Goal: Use online tool/utility: Utilize a website feature to perform a specific function

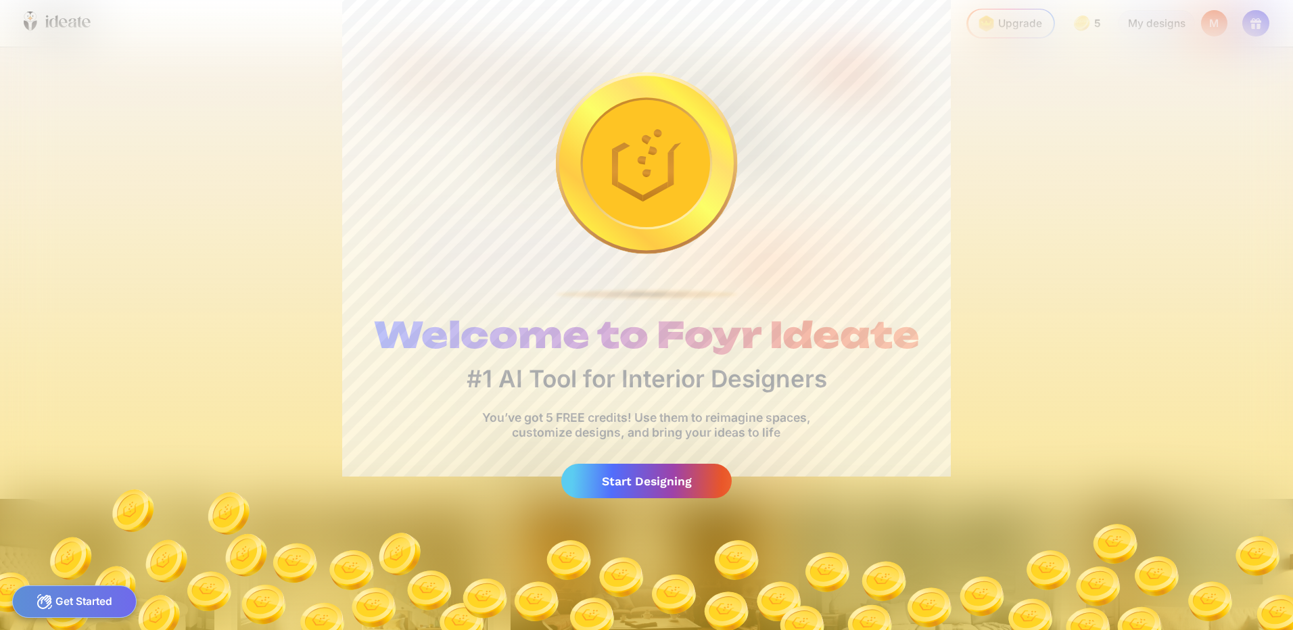
scroll to position [0, 638]
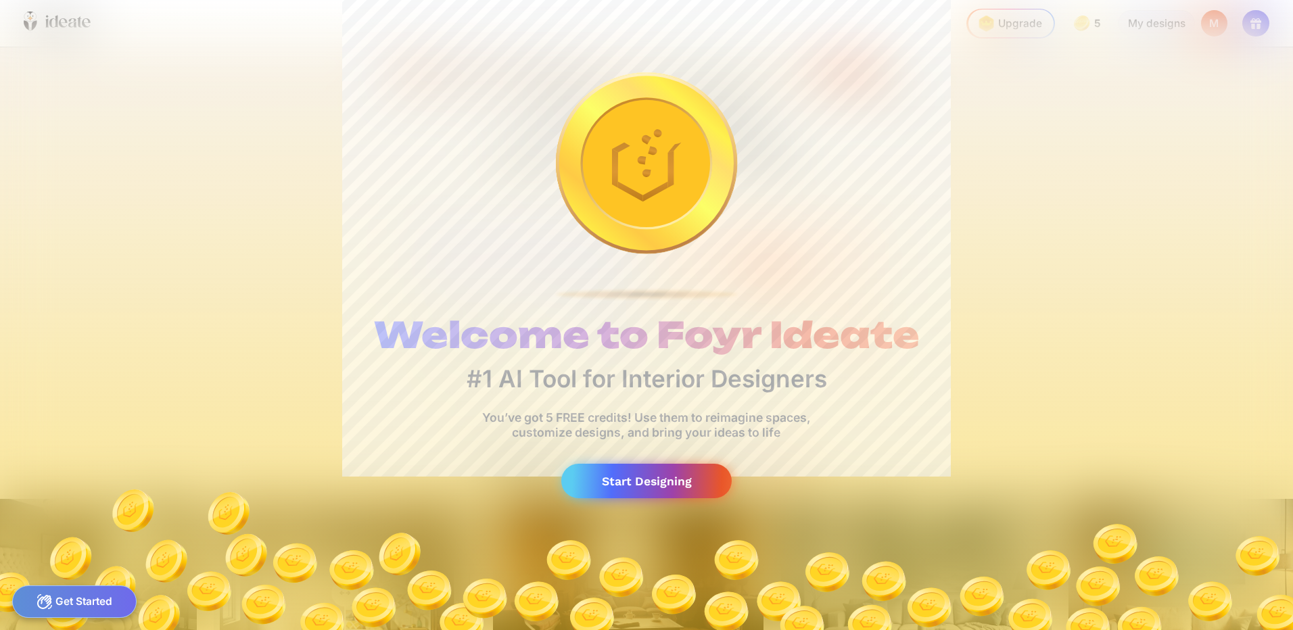
click at [640, 491] on div "Start Designing" at bounding box center [646, 481] width 170 height 34
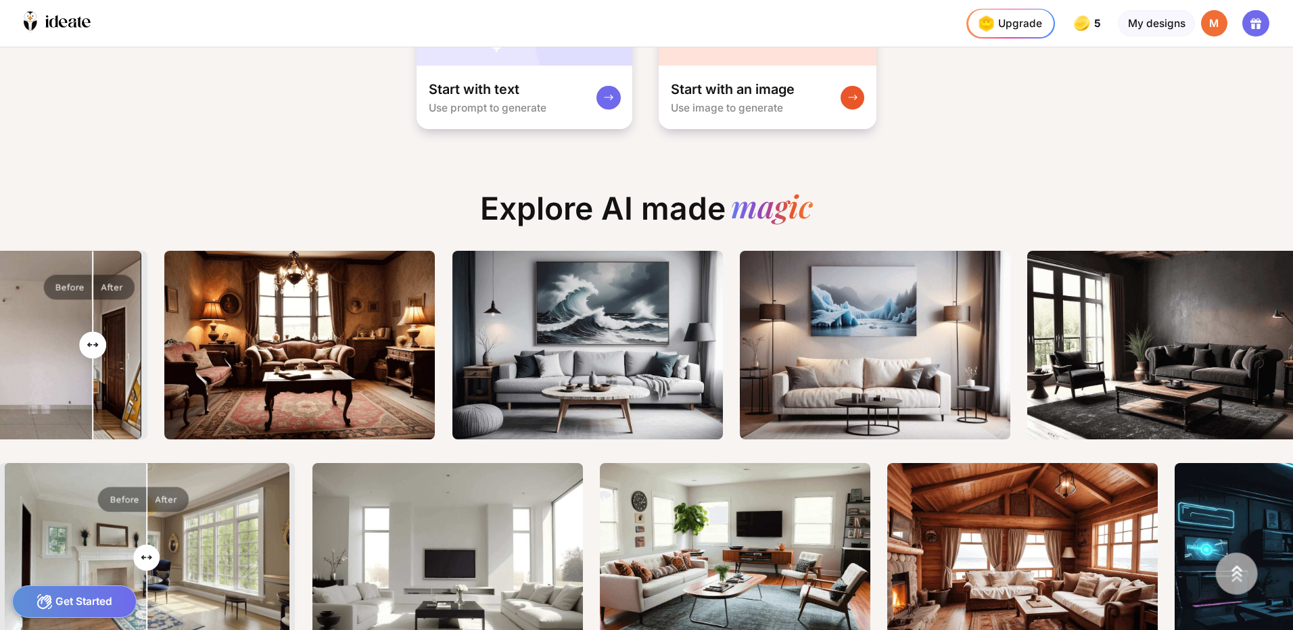
click at [91, 360] on input "range" at bounding box center [16, 346] width 248 height 189
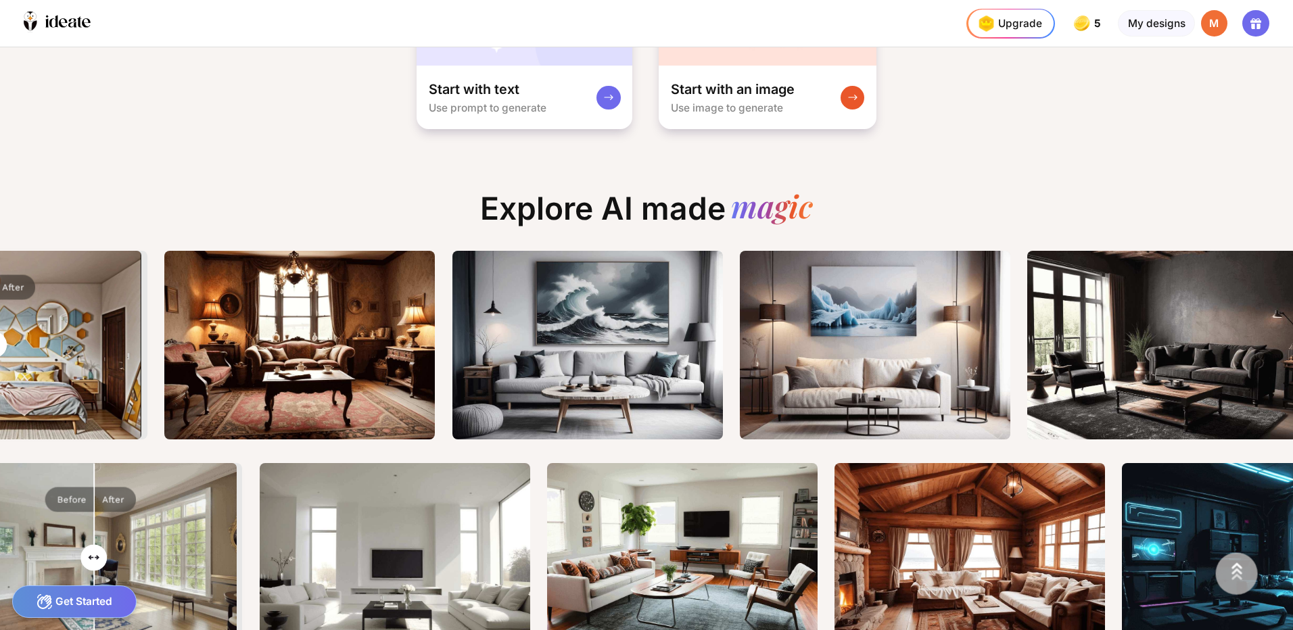
drag, startPoint x: 101, startPoint y: 346, endPoint x: -3, endPoint y: 415, distance: 124.9
type input "**"
click at [0, 415] on input "range" at bounding box center [16, 346] width 248 height 189
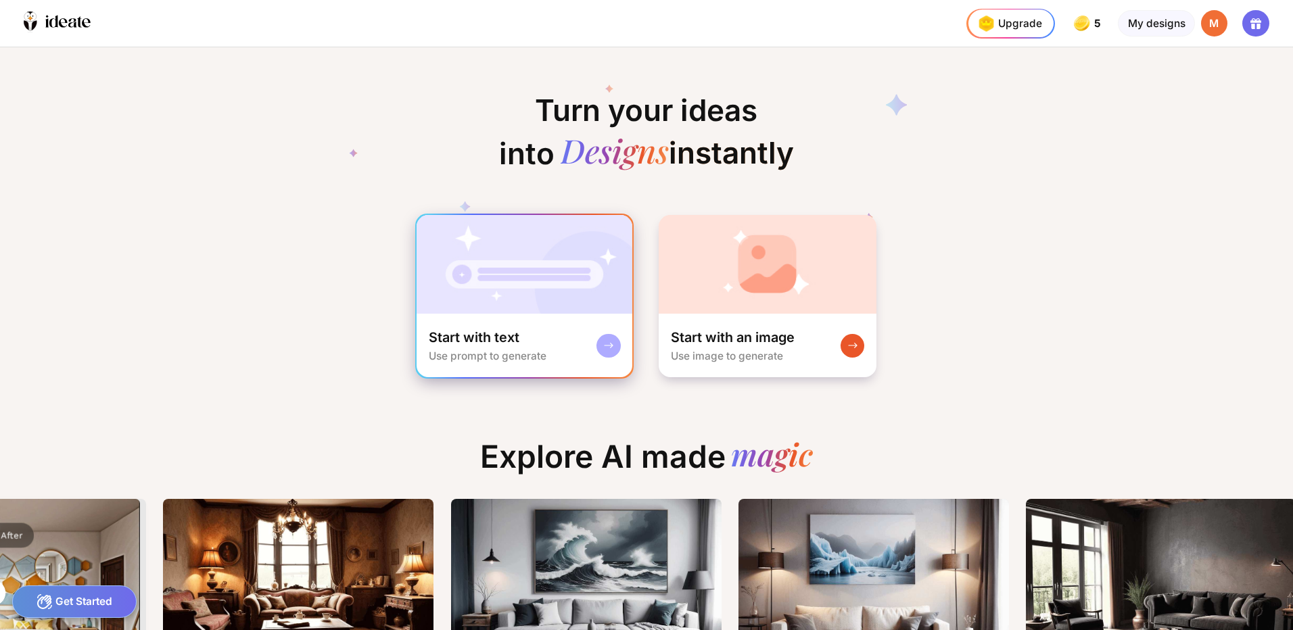
click at [605, 343] on rect at bounding box center [608, 345] width 11 height 11
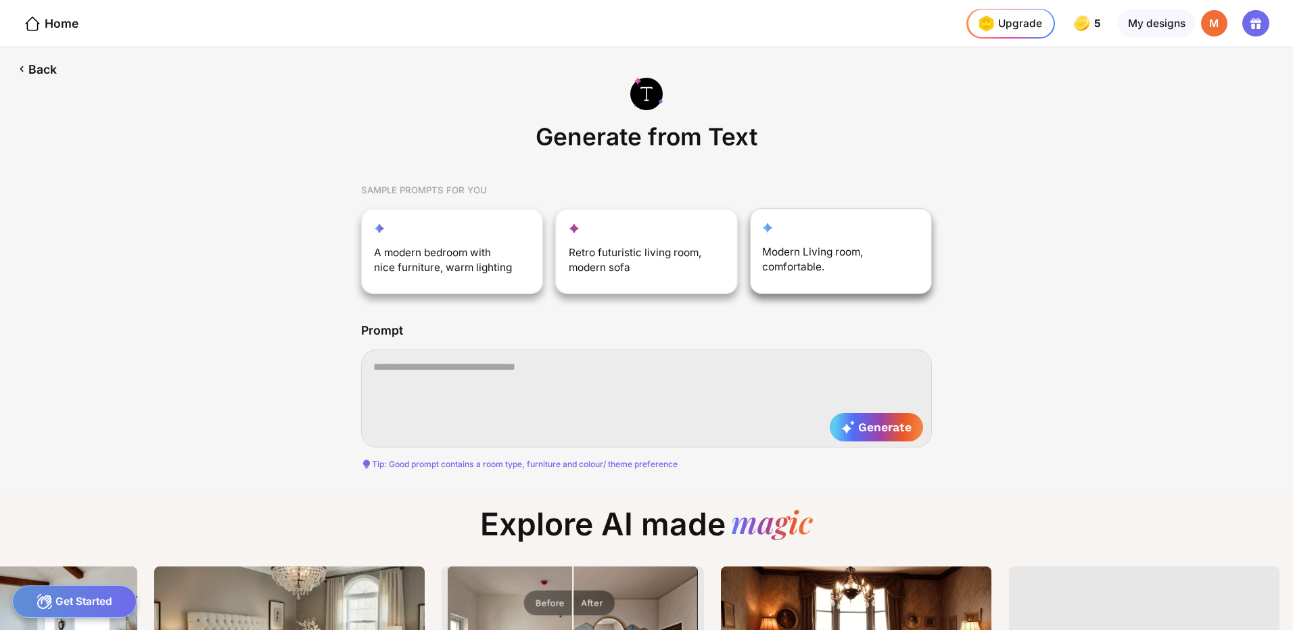
click at [823, 252] on div "Modern Living room, comfortable." at bounding box center [832, 263] width 141 height 36
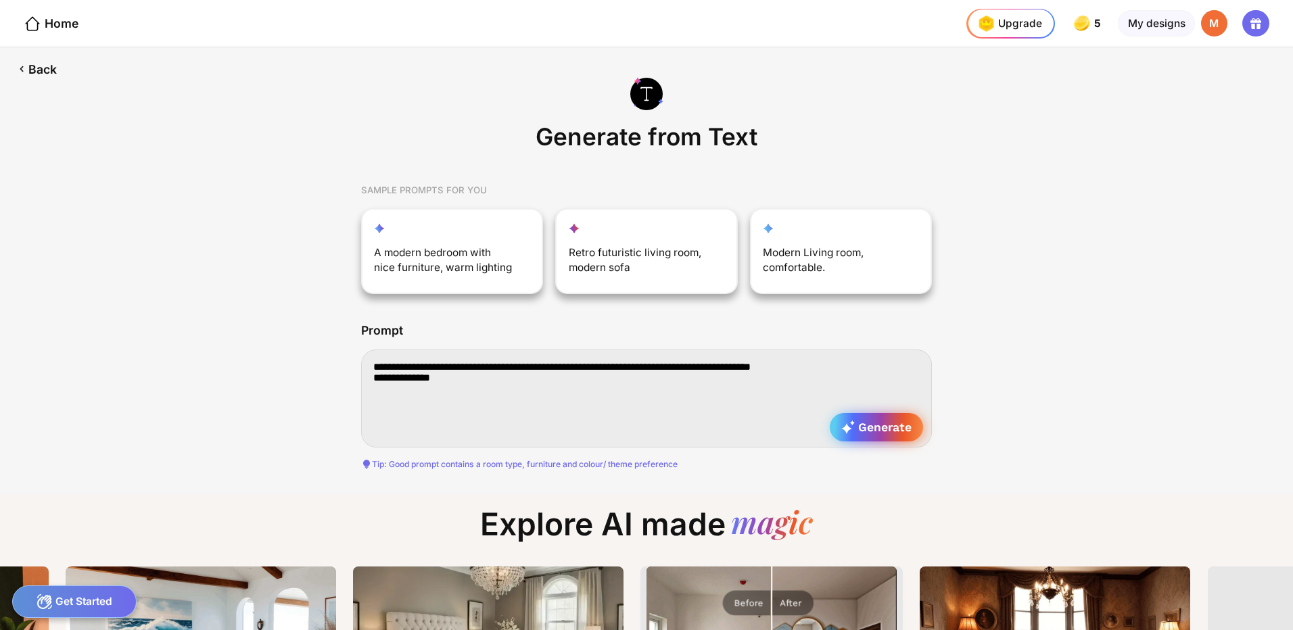
type textarea "**********"
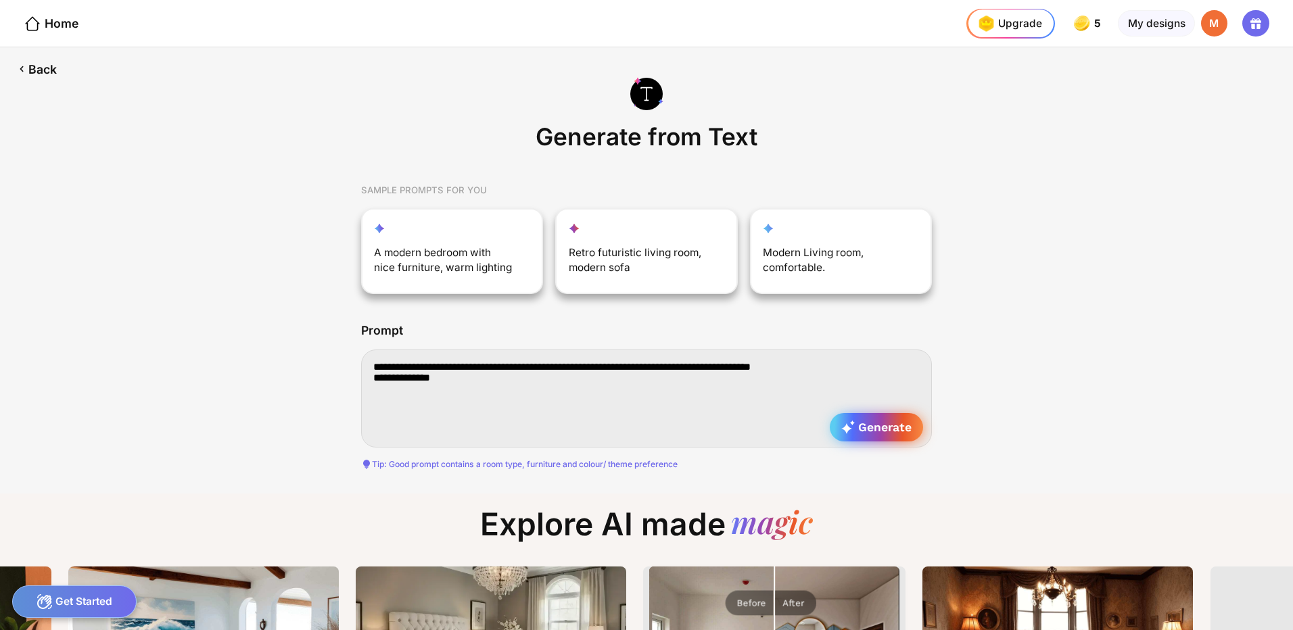
click at [883, 427] on span "Generate" at bounding box center [876, 428] width 70 height 14
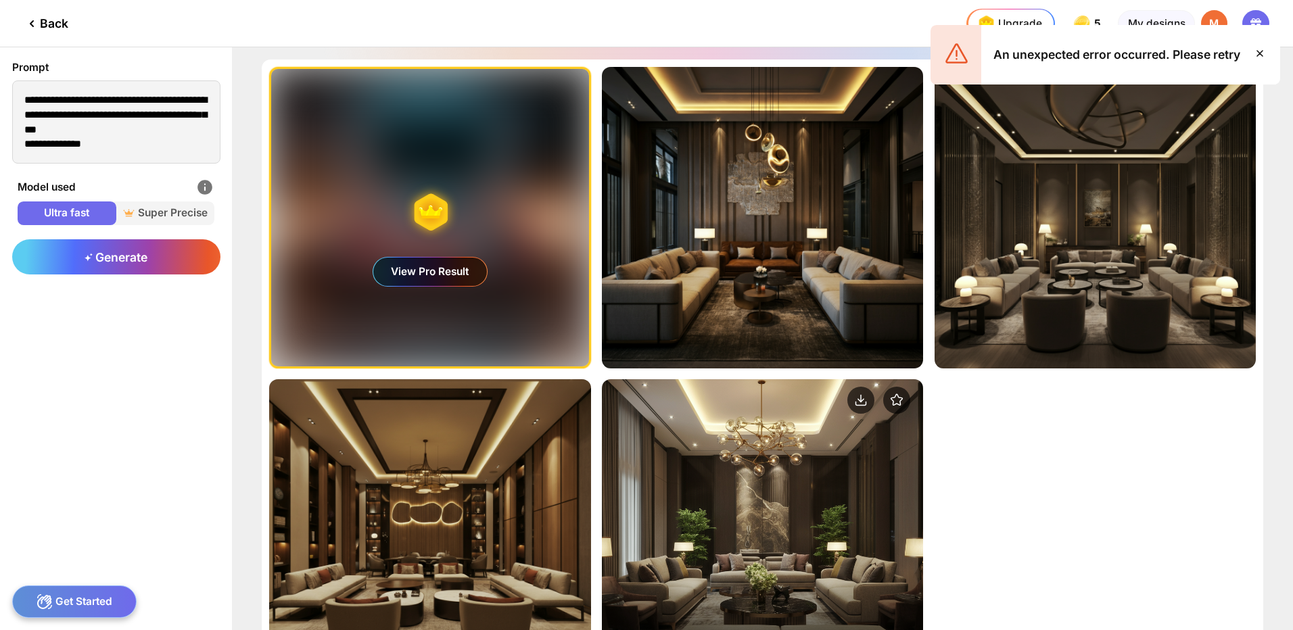
click at [694, 528] on div "Edit Design" at bounding box center [762, 530] width 321 height 302
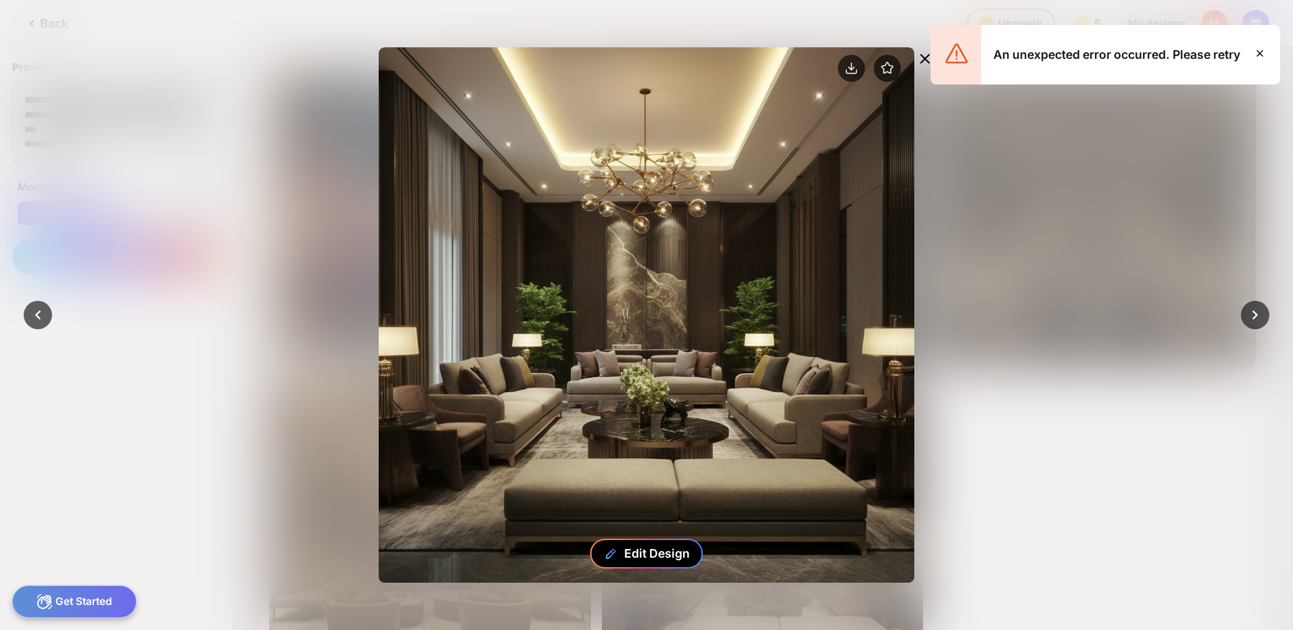
click at [644, 555] on div "Edit Design" at bounding box center [657, 553] width 66 height 14
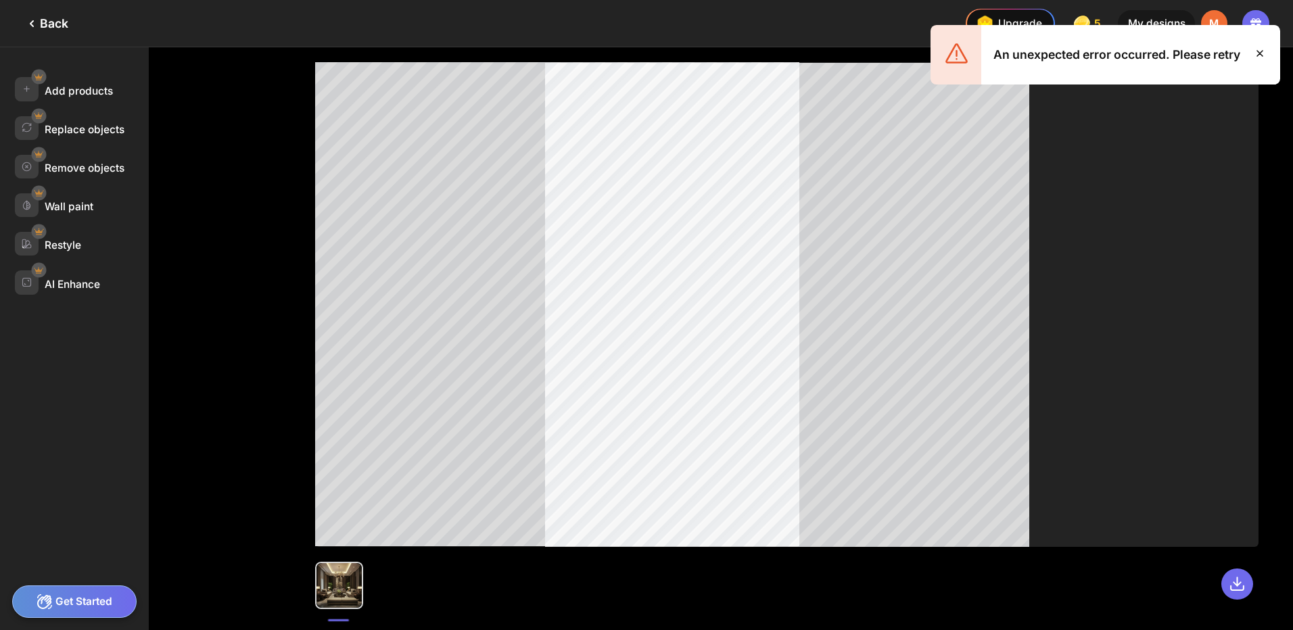
click at [421, 431] on div at bounding box center [786, 304] width 943 height 484
click at [885, 465] on div at bounding box center [786, 304] width 943 height 484
click at [110, 601] on div "Get Started" at bounding box center [74, 602] width 125 height 32
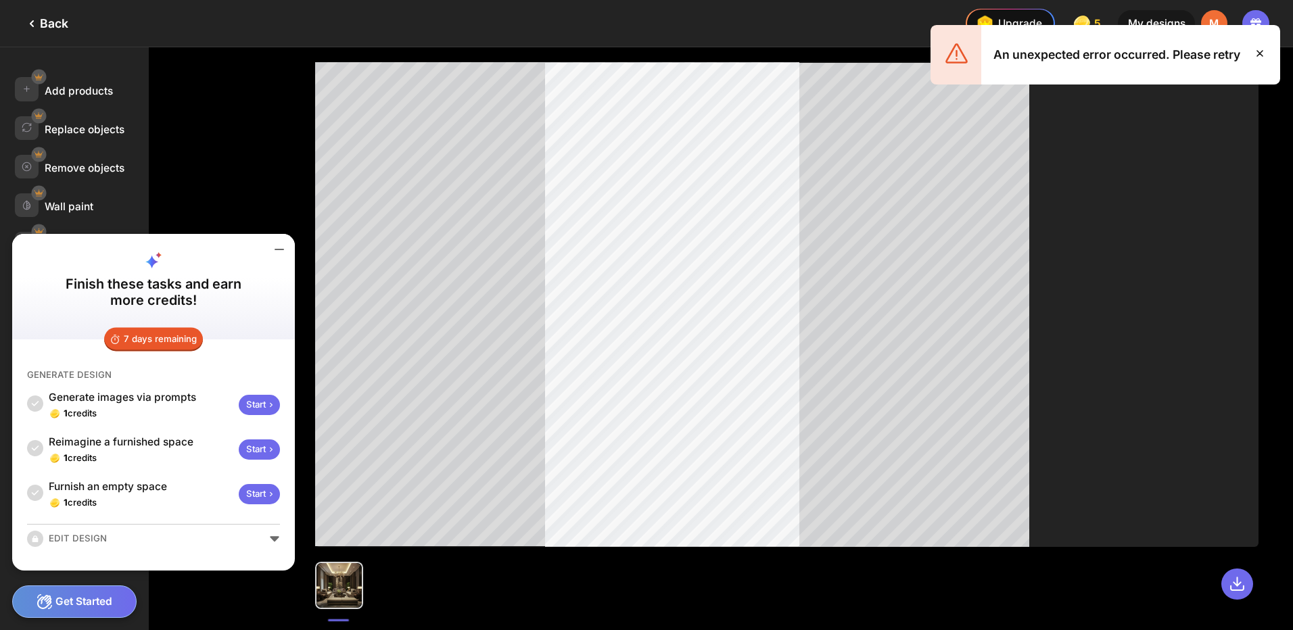
click at [191, 161] on div "Add products Replace objects Remove objects Wall paint Restyle AI Enhance" at bounding box center [140, 338] width 281 height 583
click at [37, 29] on icon at bounding box center [32, 24] width 16 height 16
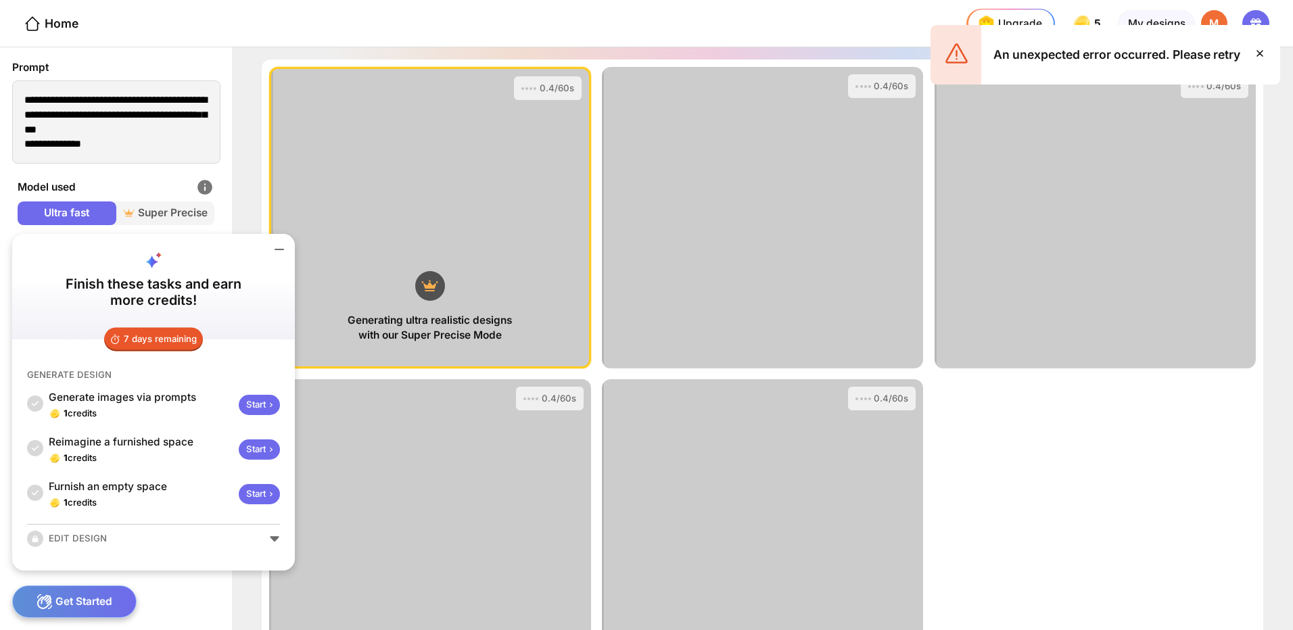
click at [283, 248] on icon at bounding box center [279, 249] width 16 height 16
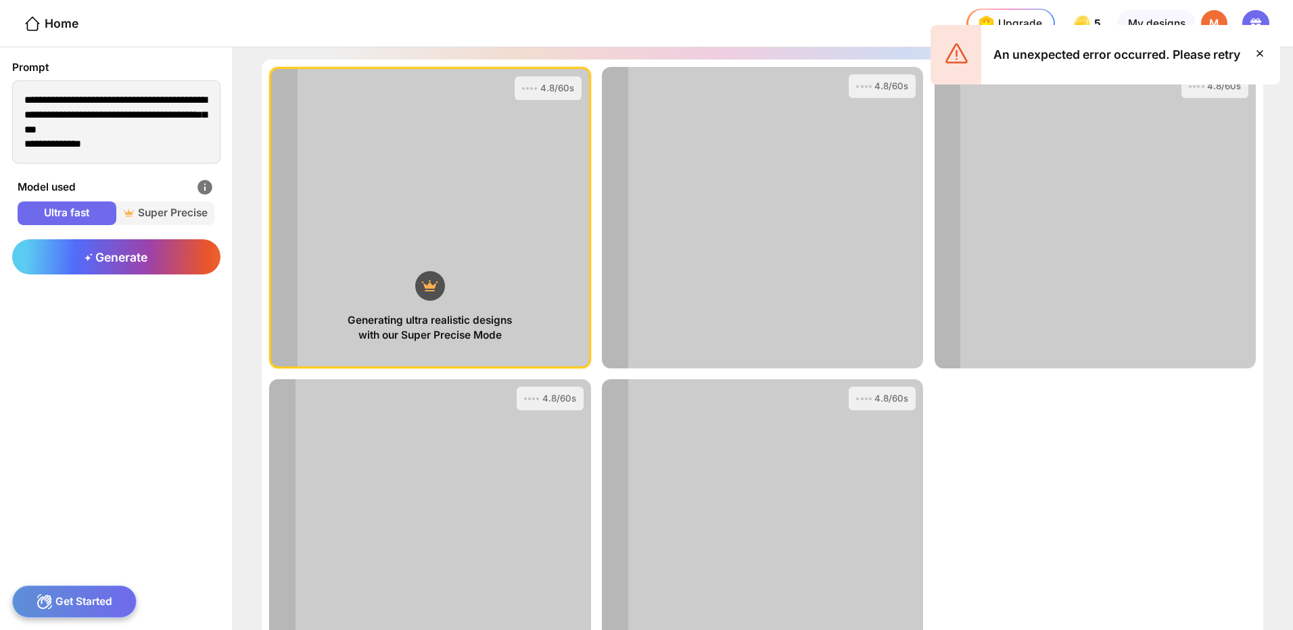
click at [1255, 58] on icon at bounding box center [1260, 53] width 16 height 16
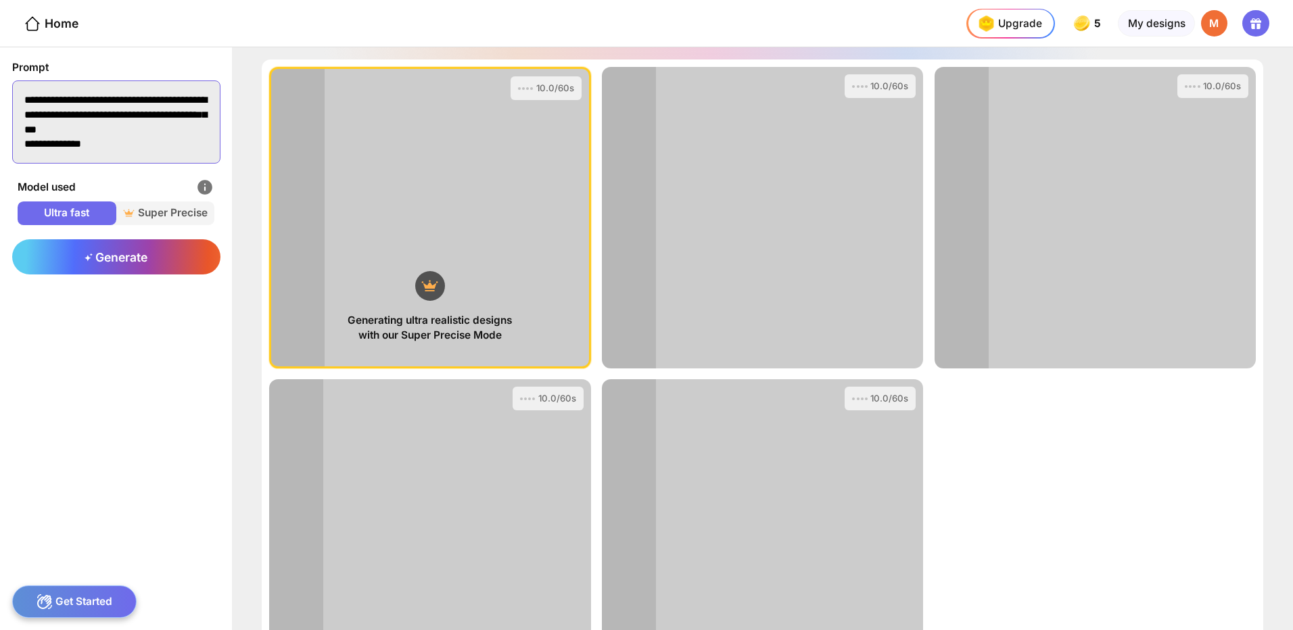
click at [104, 150] on textarea "**********" at bounding box center [116, 121] width 208 height 83
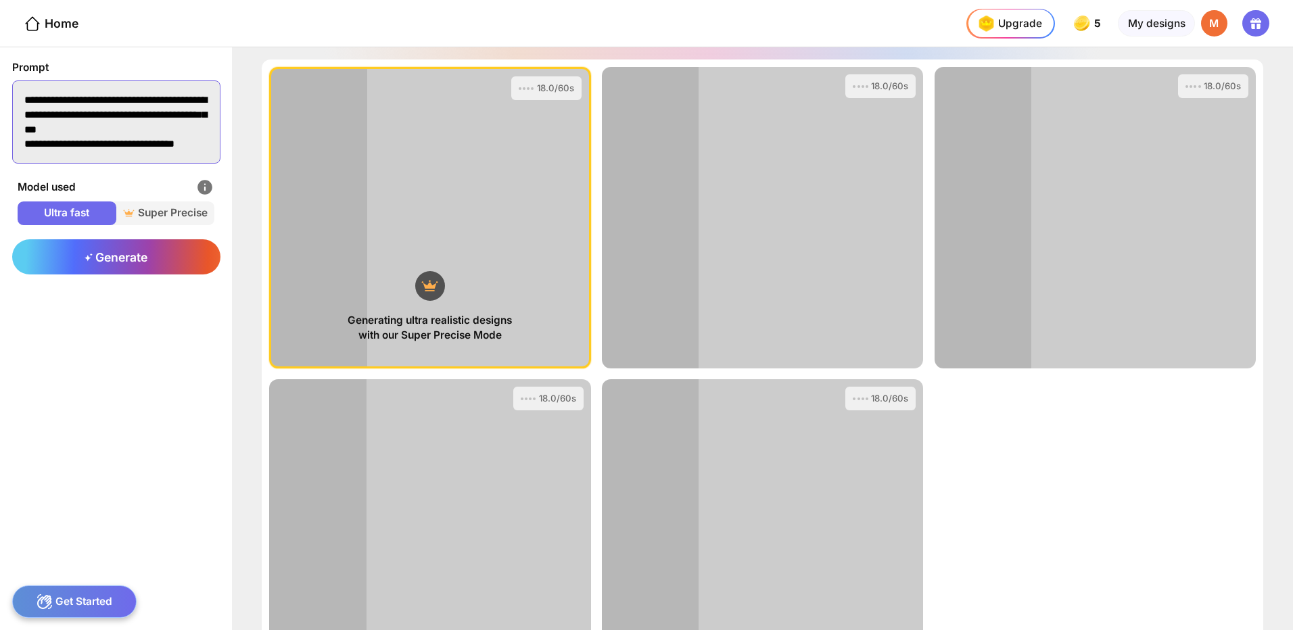
scroll to position [2, 0]
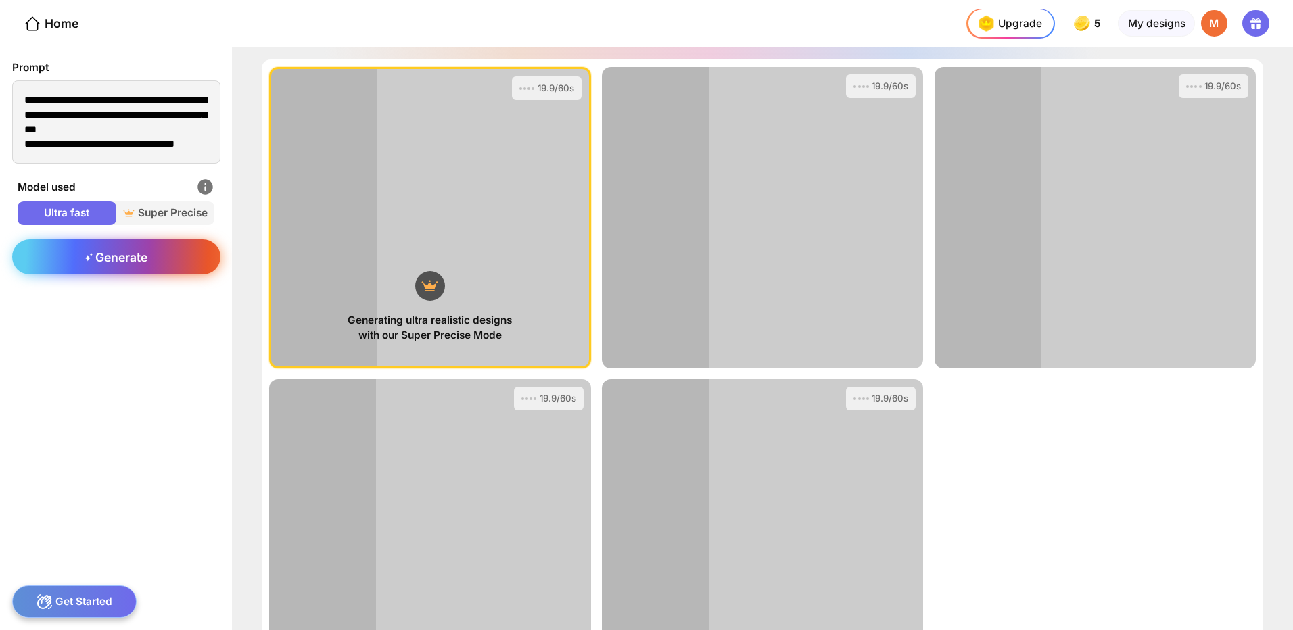
click at [141, 267] on div "Generate" at bounding box center [116, 256] width 208 height 35
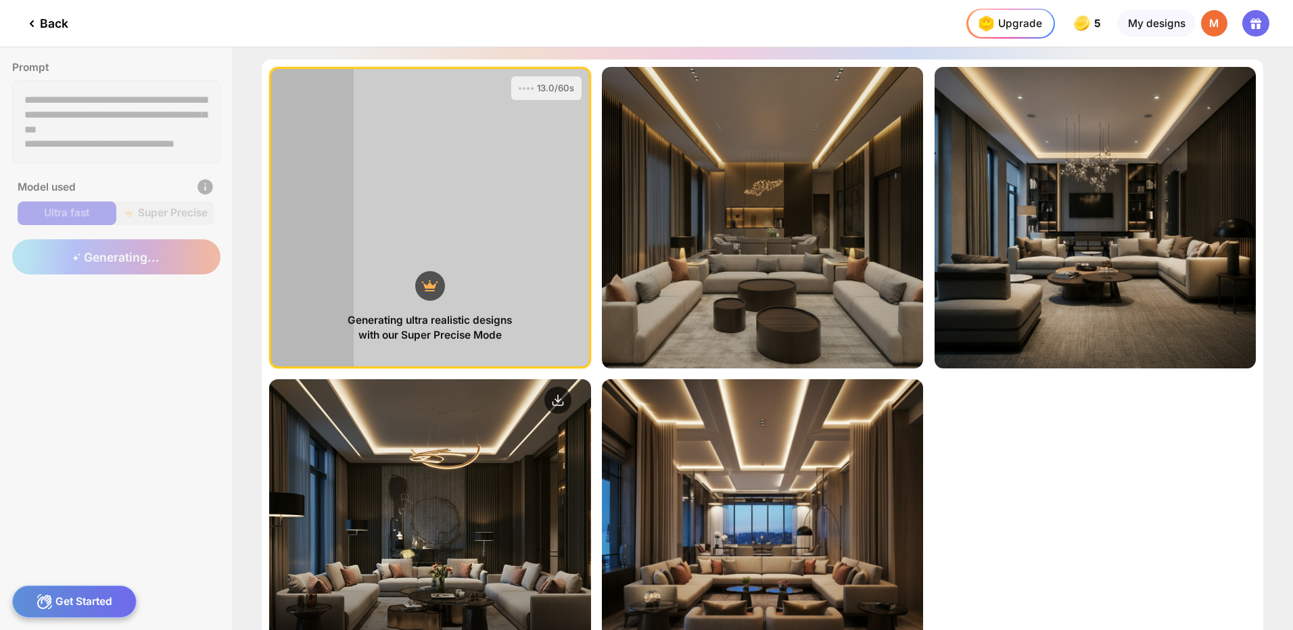
click at [513, 536] on div "Edit Design" at bounding box center [429, 530] width 321 height 302
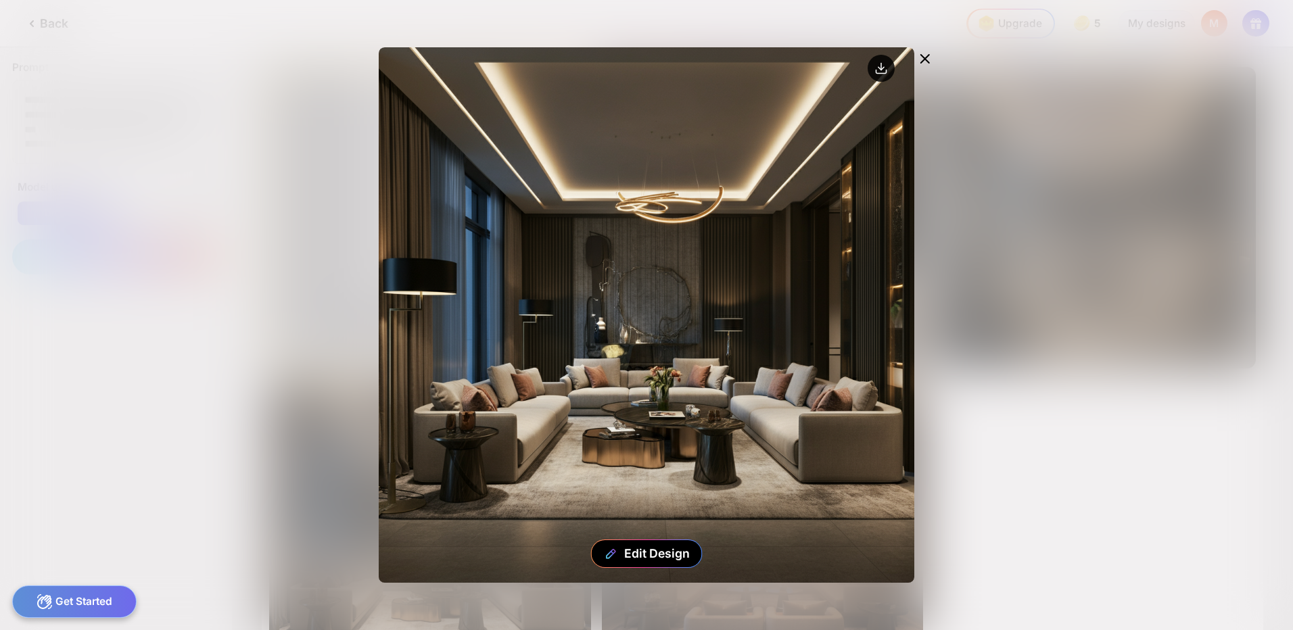
click at [887, 72] on icon at bounding box center [882, 71] width 10 height 3
click at [883, 72] on circle at bounding box center [881, 68] width 27 height 27
click at [881, 66] on icon at bounding box center [881, 67] width 0 height 7
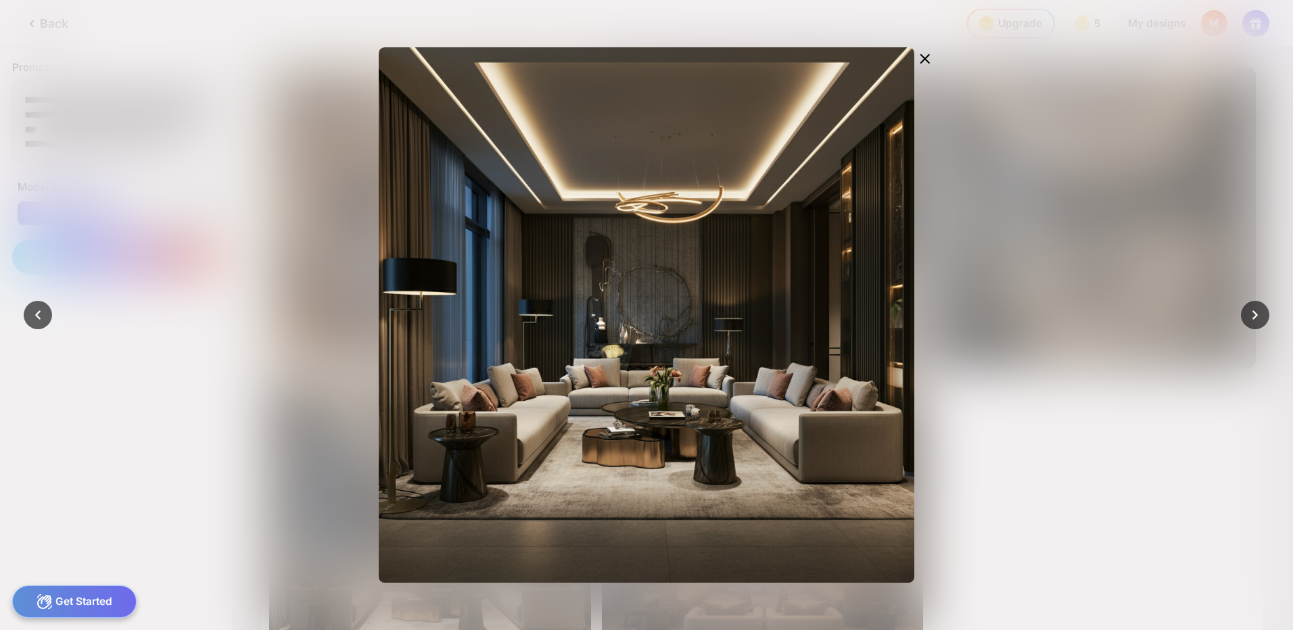
drag, startPoint x: 545, startPoint y: 30, endPoint x: 516, endPoint y: 53, distance: 37.1
click at [545, 30] on div at bounding box center [646, 315] width 1293 height 630
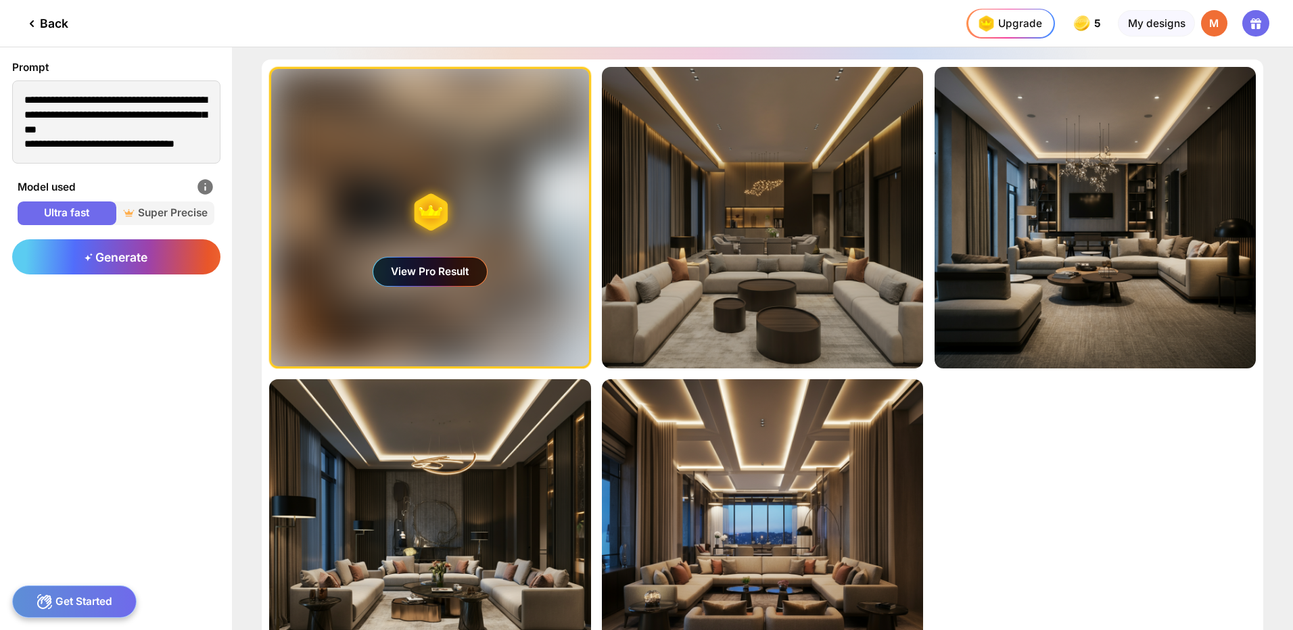
click at [42, 20] on div "Back" at bounding box center [46, 24] width 45 height 16
type textarea "**********"
click at [42, 20] on div "Back" at bounding box center [46, 24] width 45 height 16
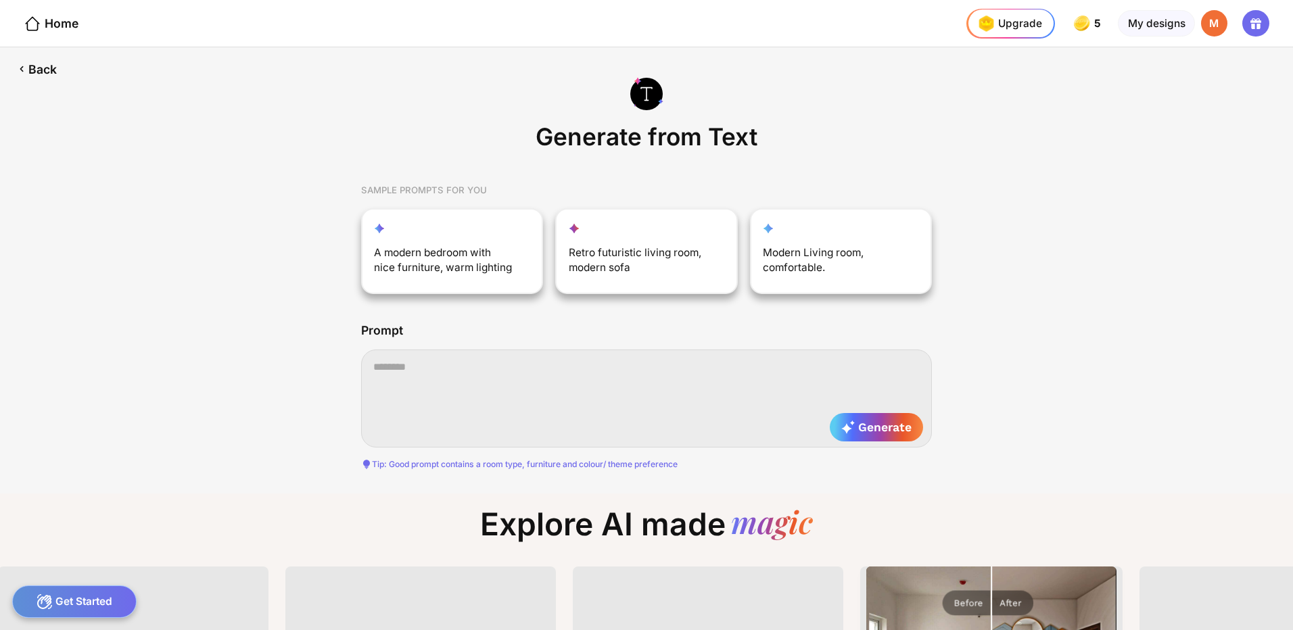
scroll to position [0, 5]
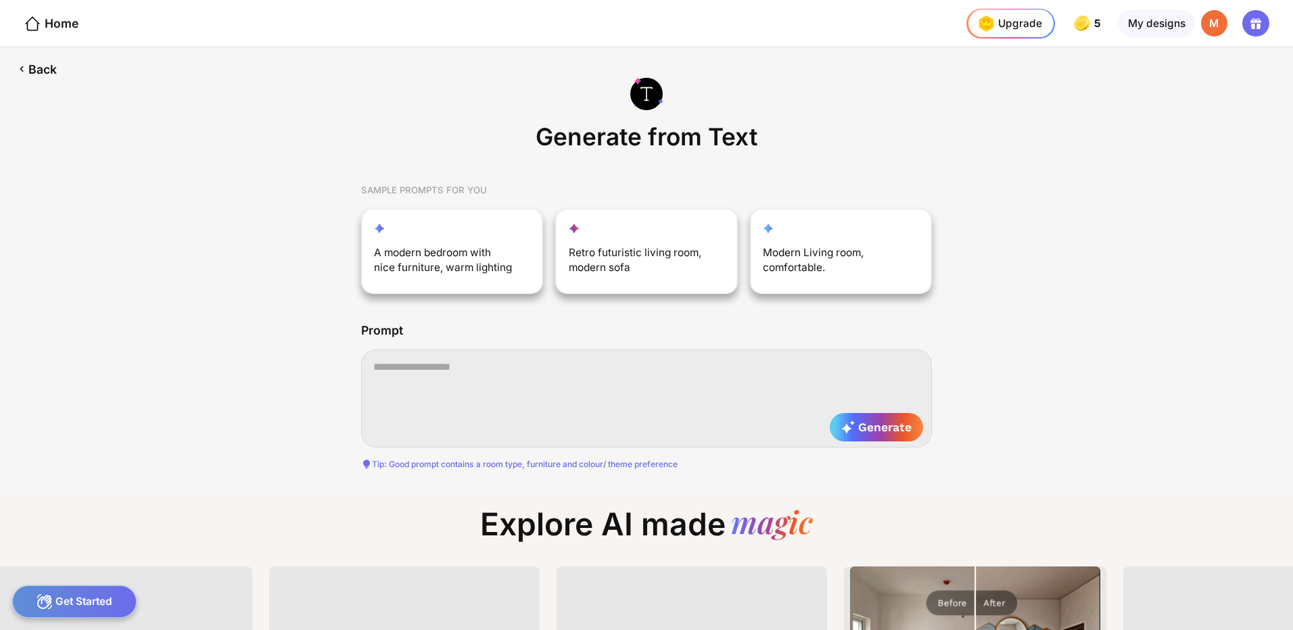
click at [42, 20] on div "Home" at bounding box center [51, 24] width 55 height 18
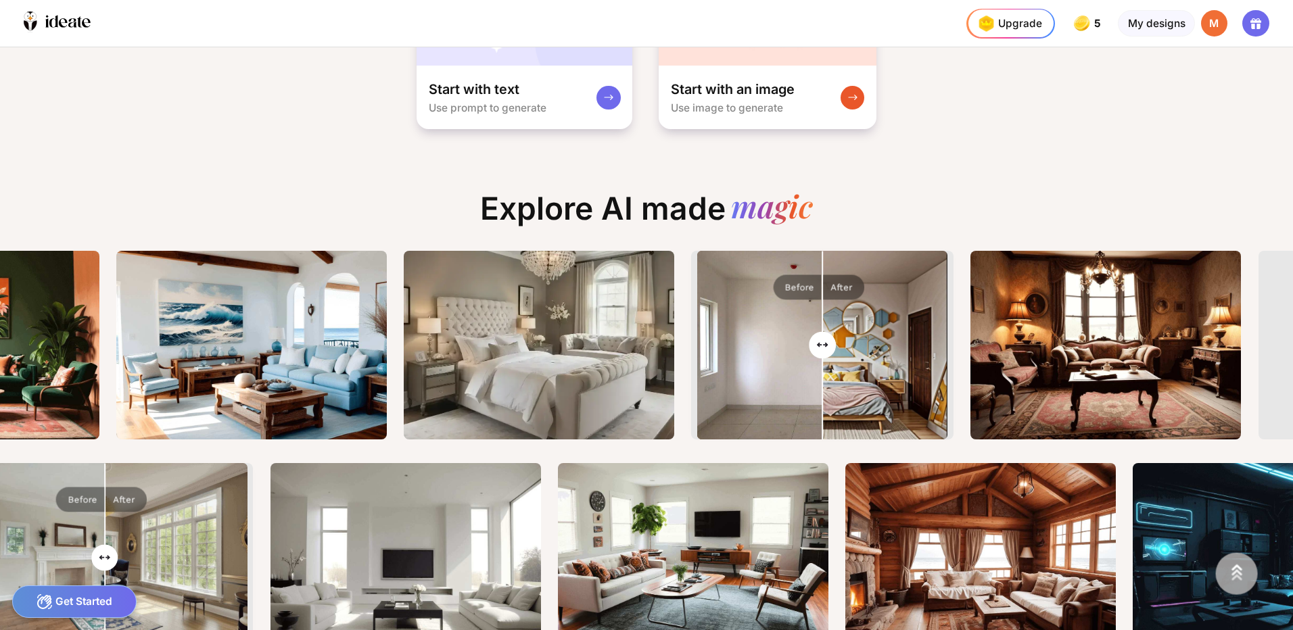
click at [1213, 26] on div "M" at bounding box center [1214, 23] width 27 height 27
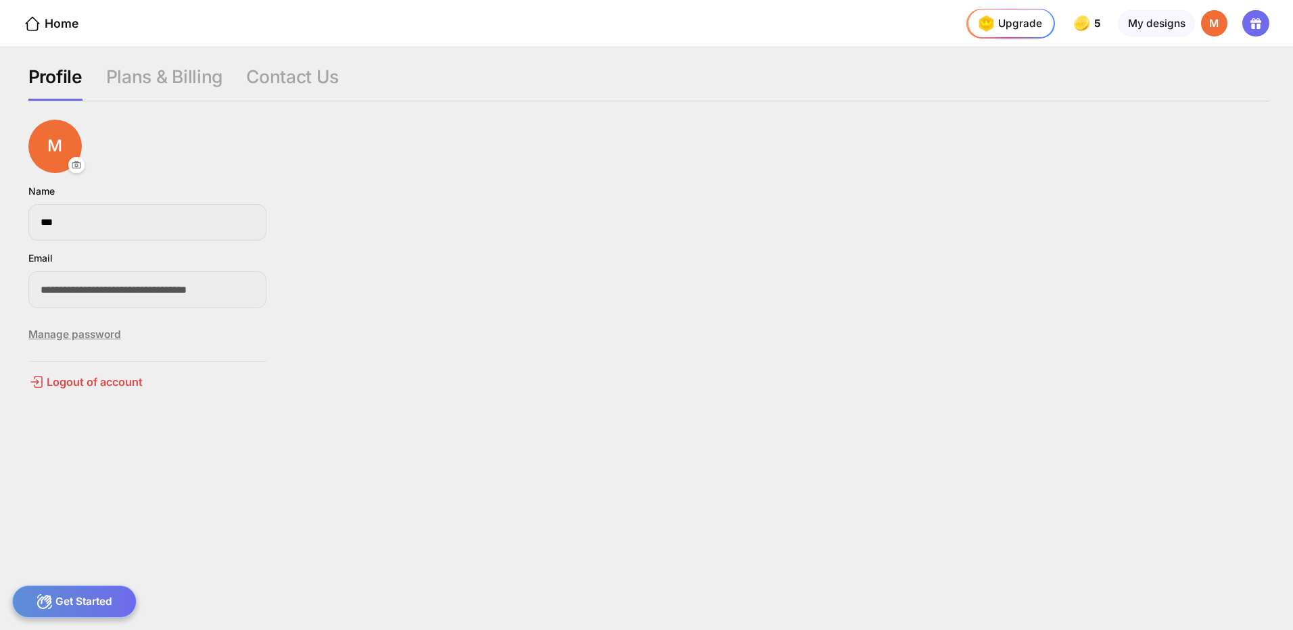
click at [107, 327] on div "Manage password" at bounding box center [147, 335] width 238 height 30
click at [105, 332] on div "Manage password" at bounding box center [147, 335] width 238 height 30
click at [74, 387] on div "Logout of account" at bounding box center [147, 382] width 238 height 16
